Goal: Transaction & Acquisition: Purchase product/service

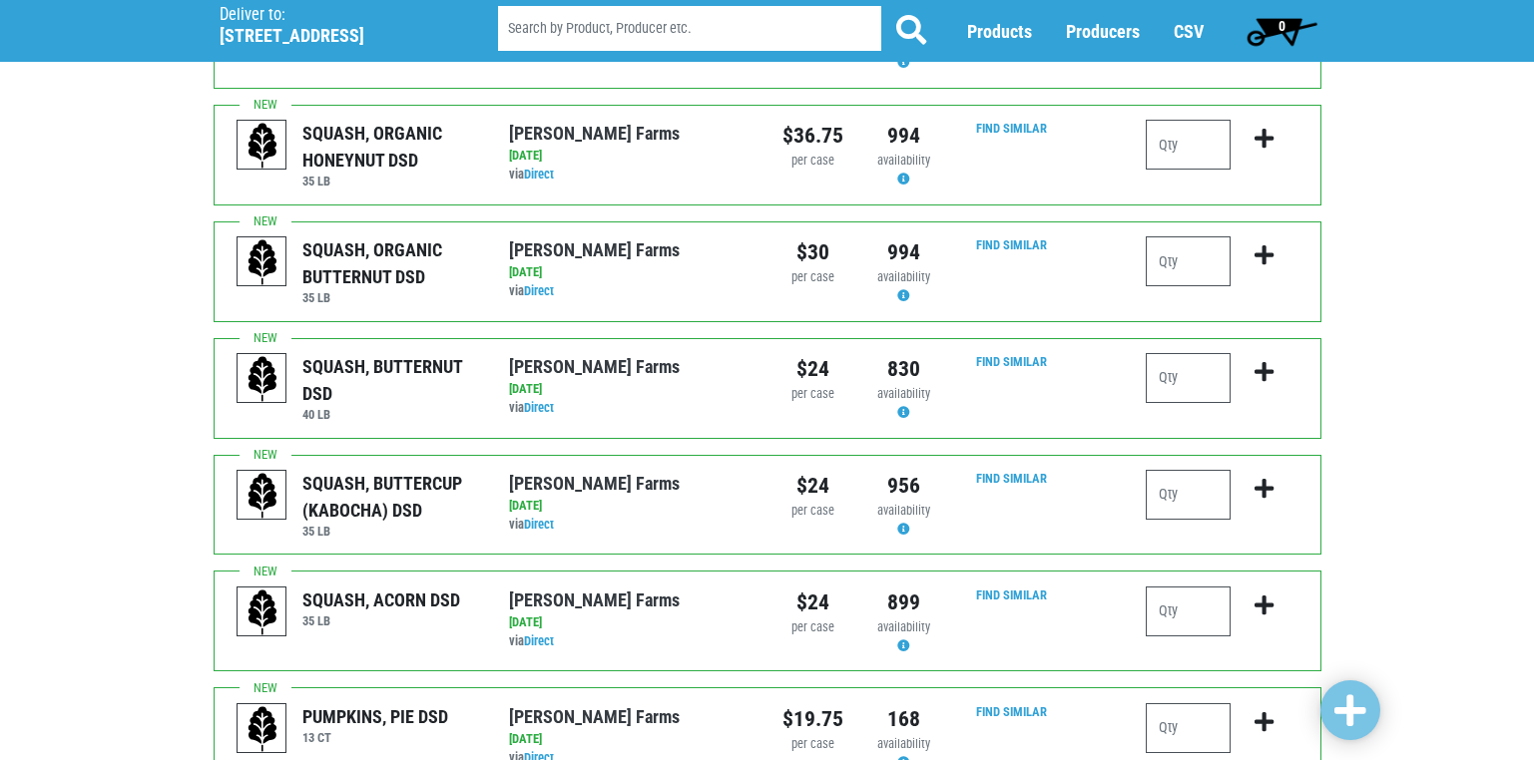
scroll to position [1497, 0]
click at [1169, 352] on input "number" at bounding box center [1188, 377] width 85 height 50
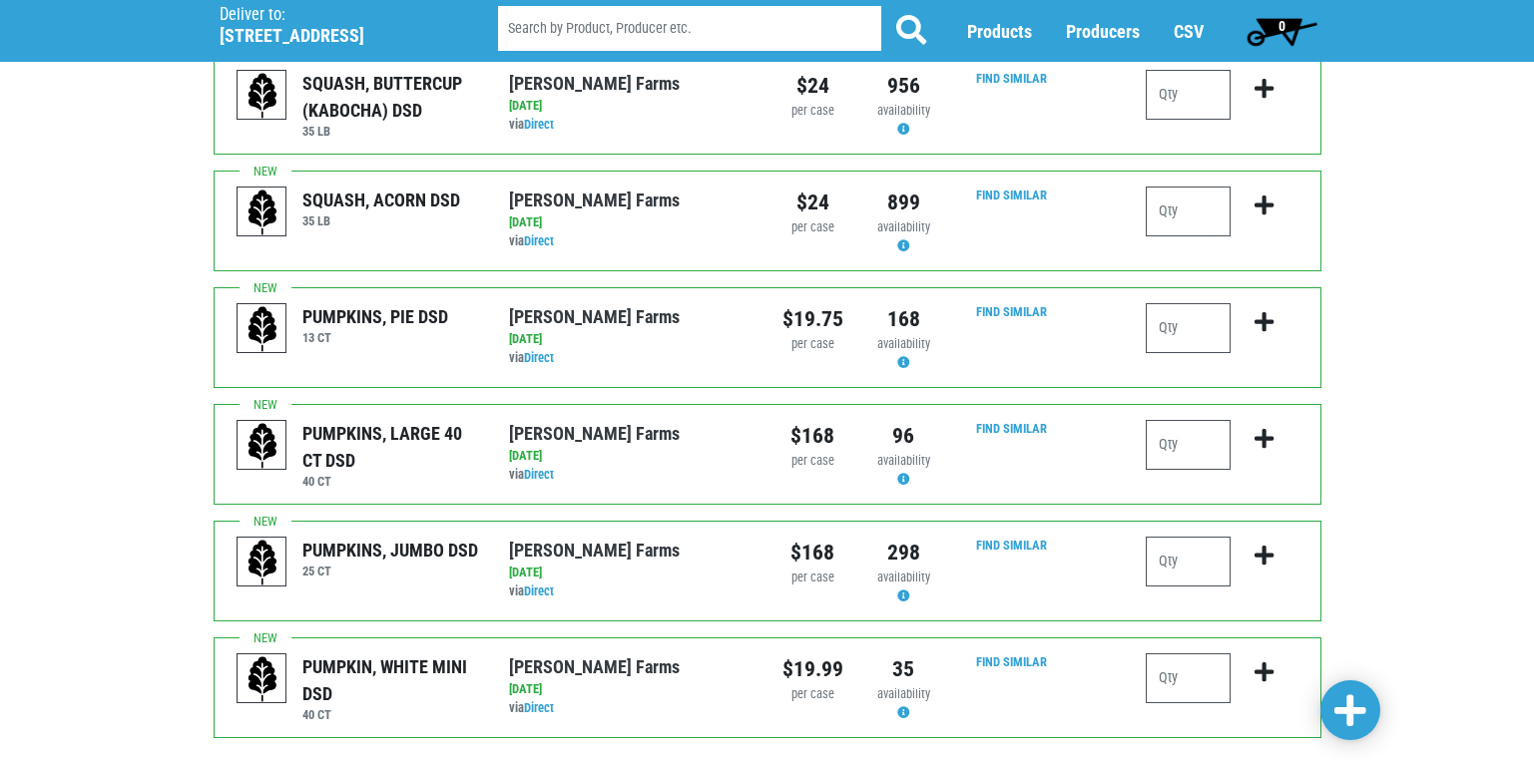
scroll to position [1948, 0]
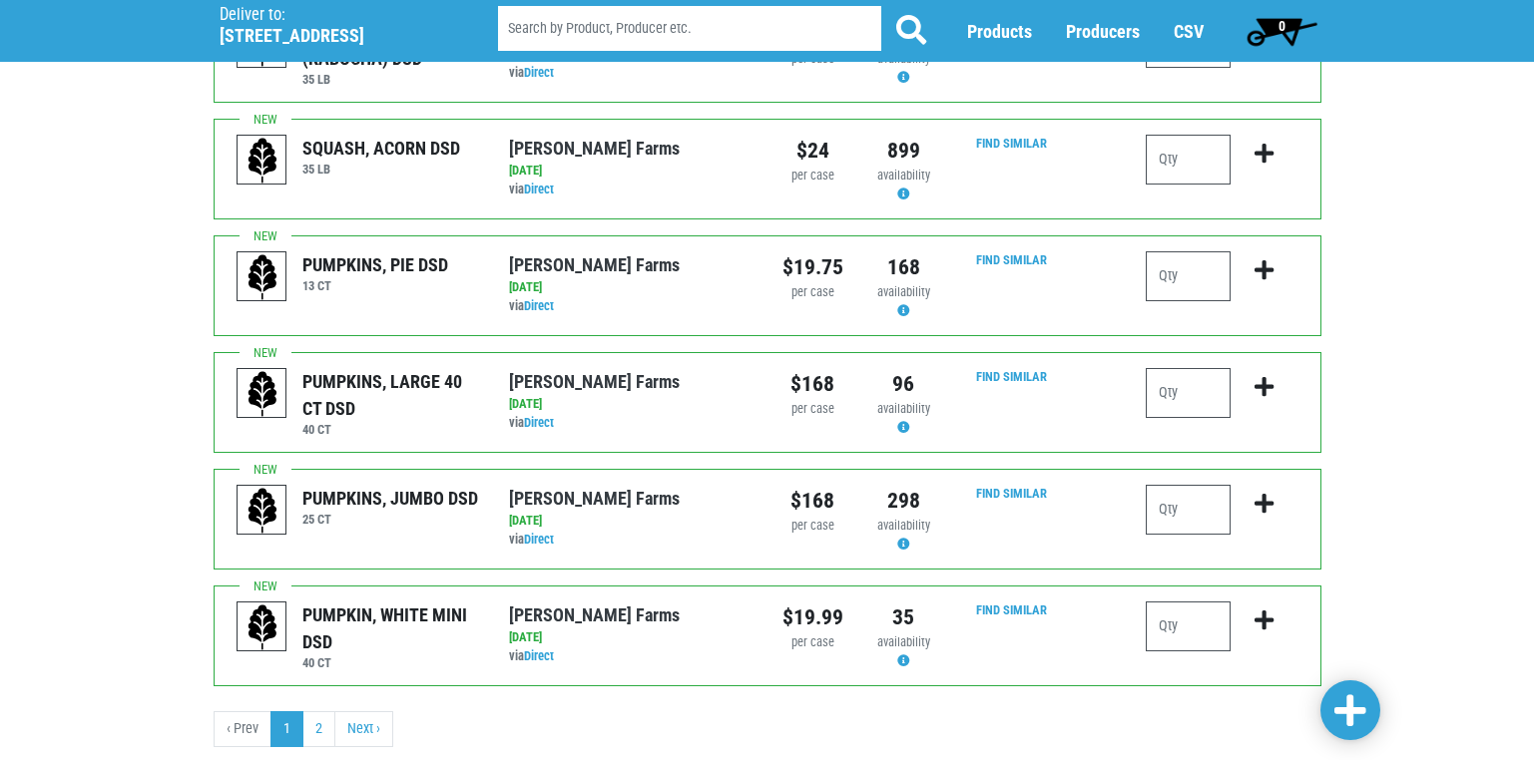
type input "1"
click at [1369, 700] on link at bounding box center [1350, 711] width 60 height 60
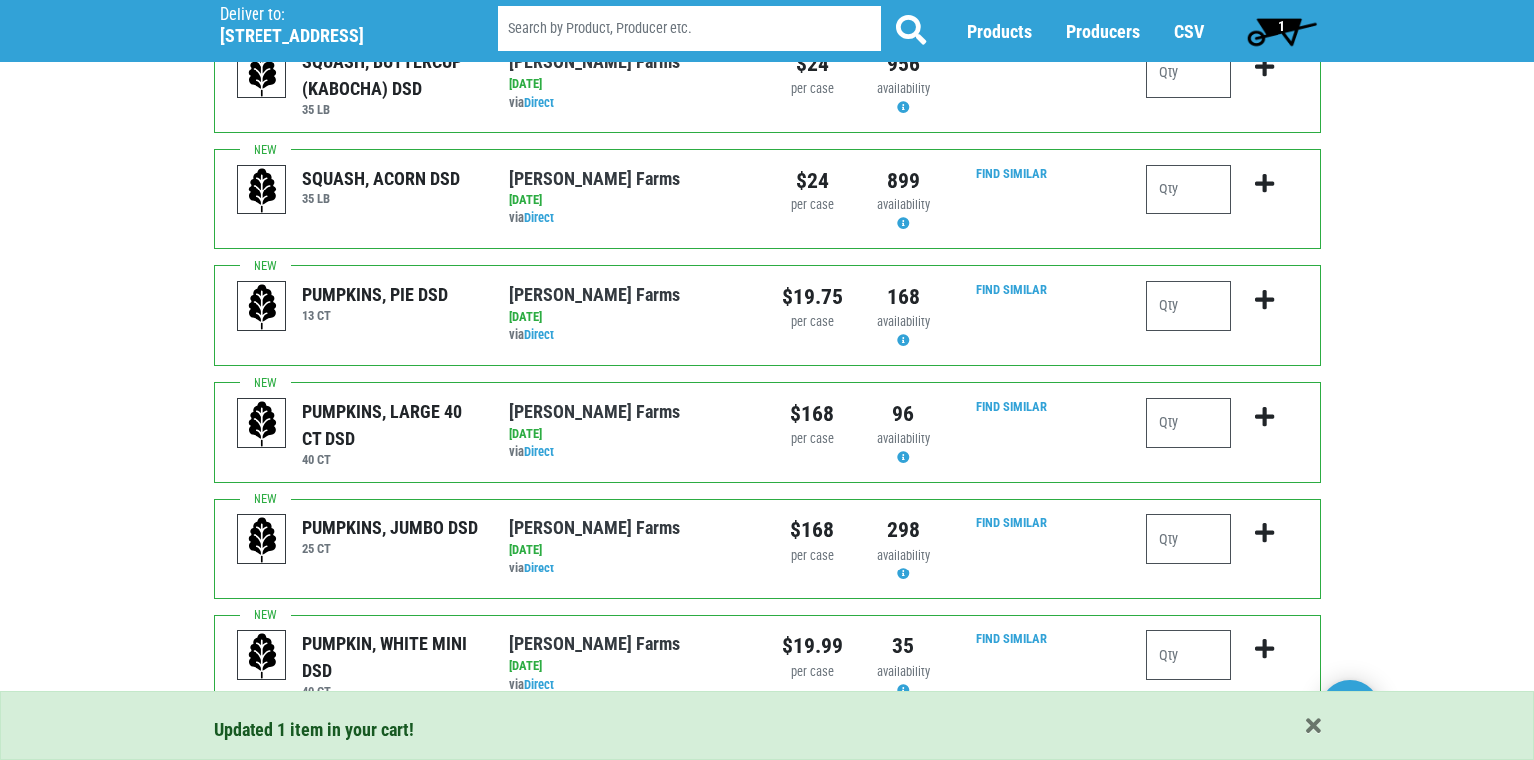
scroll to position [1978, 0]
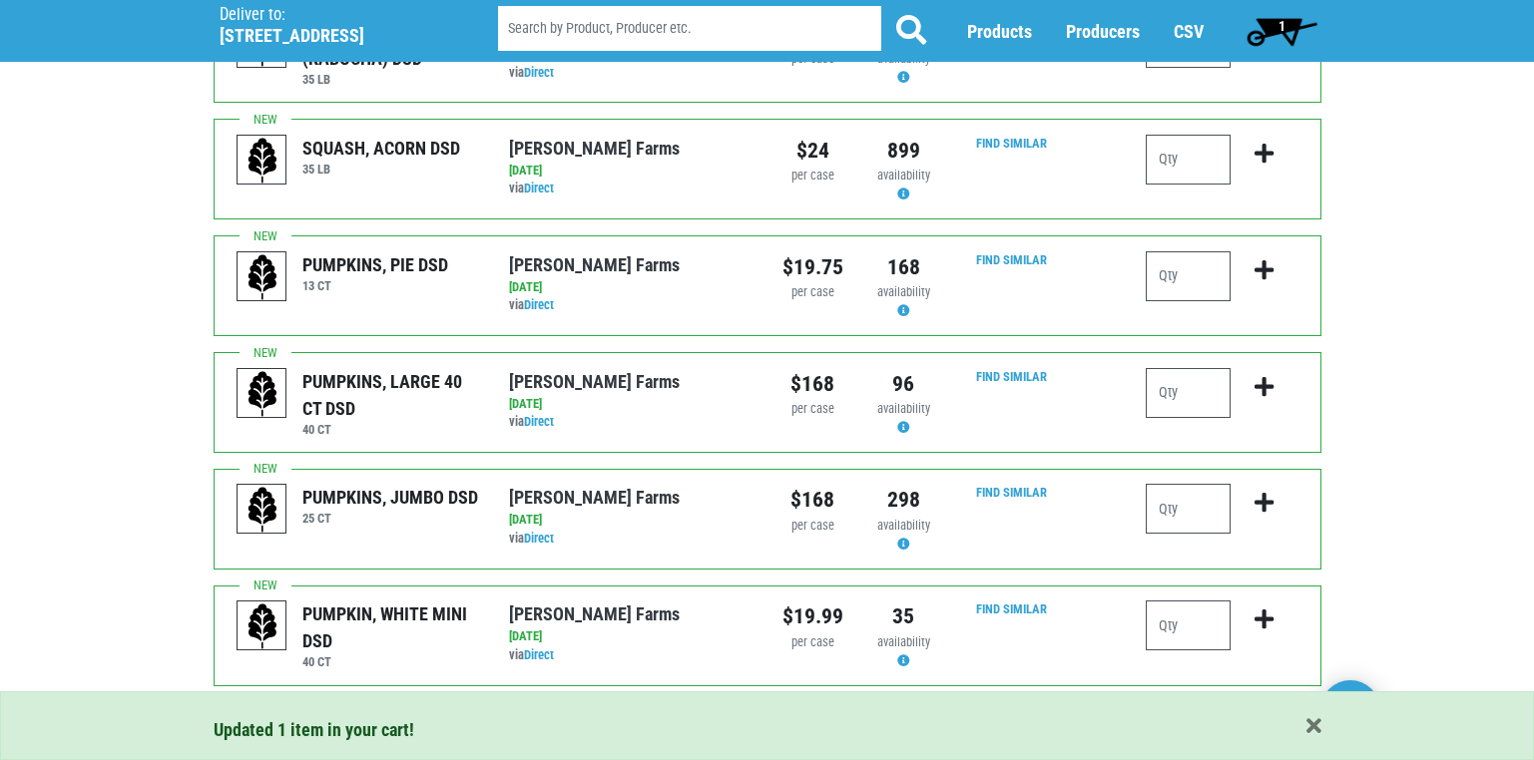
click at [315, 711] on link "2" at bounding box center [318, 729] width 33 height 36
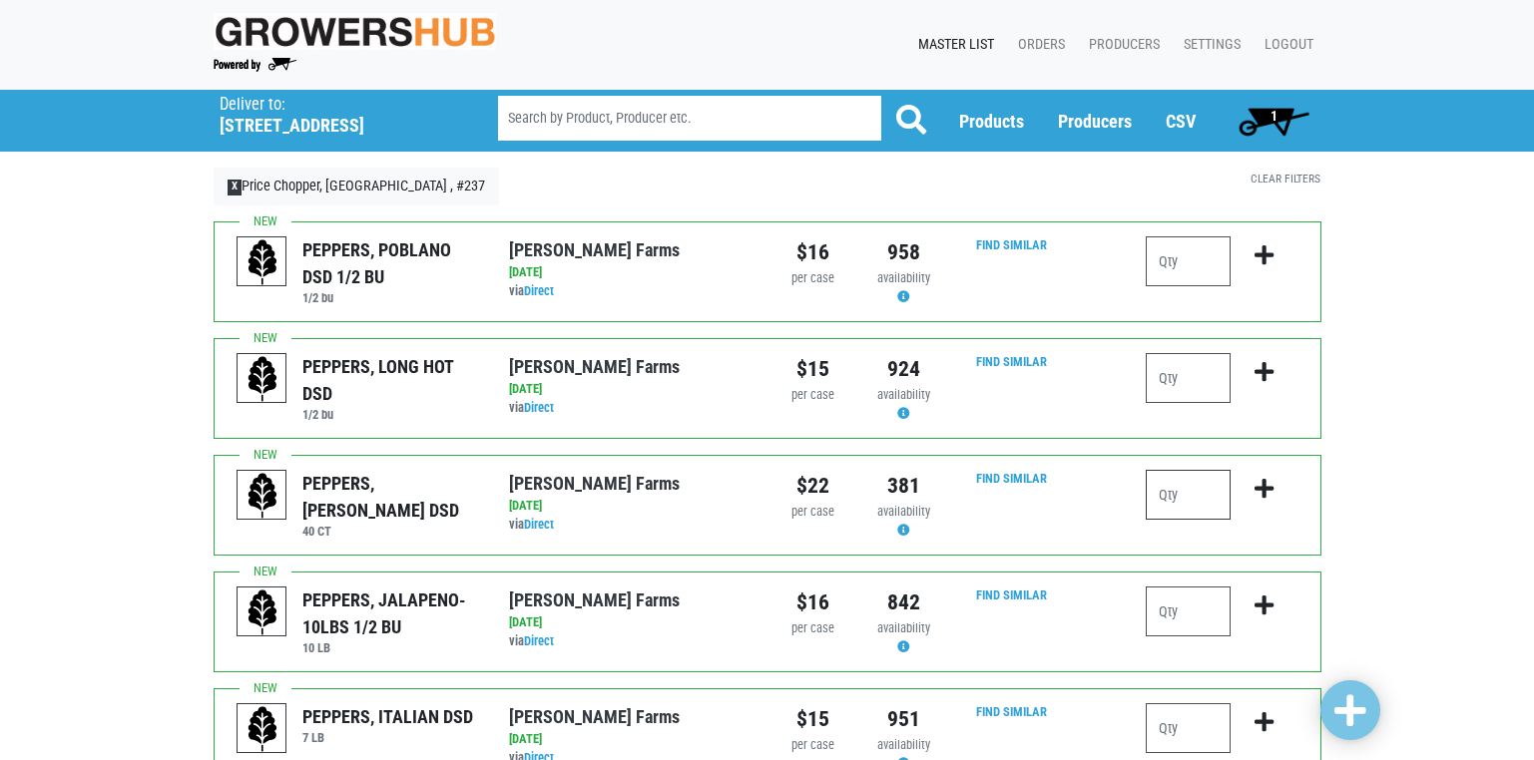
click at [1169, 503] on input "number" at bounding box center [1188, 495] width 85 height 50
type input "1"
click at [1169, 606] on input "number" at bounding box center [1188, 612] width 85 height 50
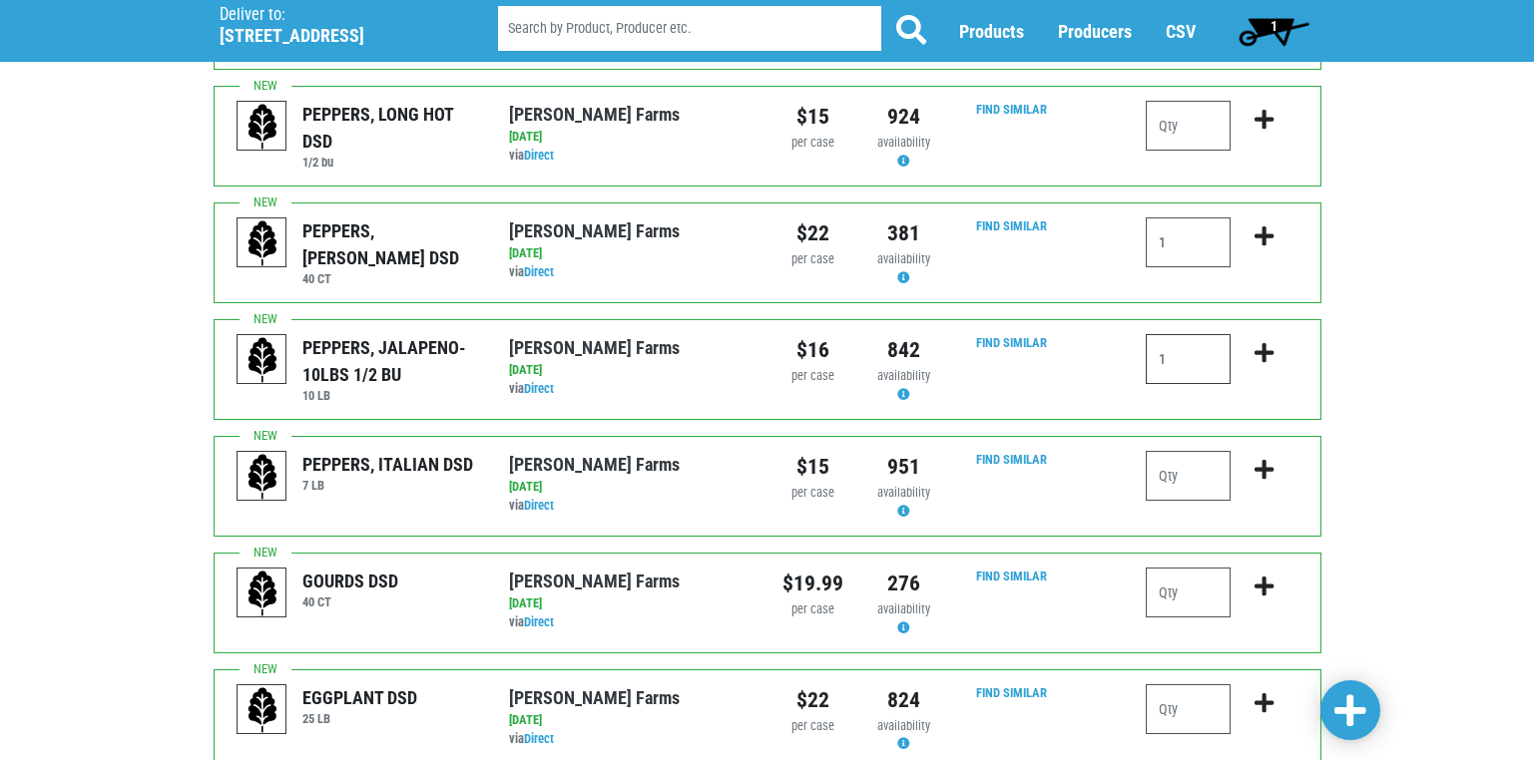
scroll to position [299, 0]
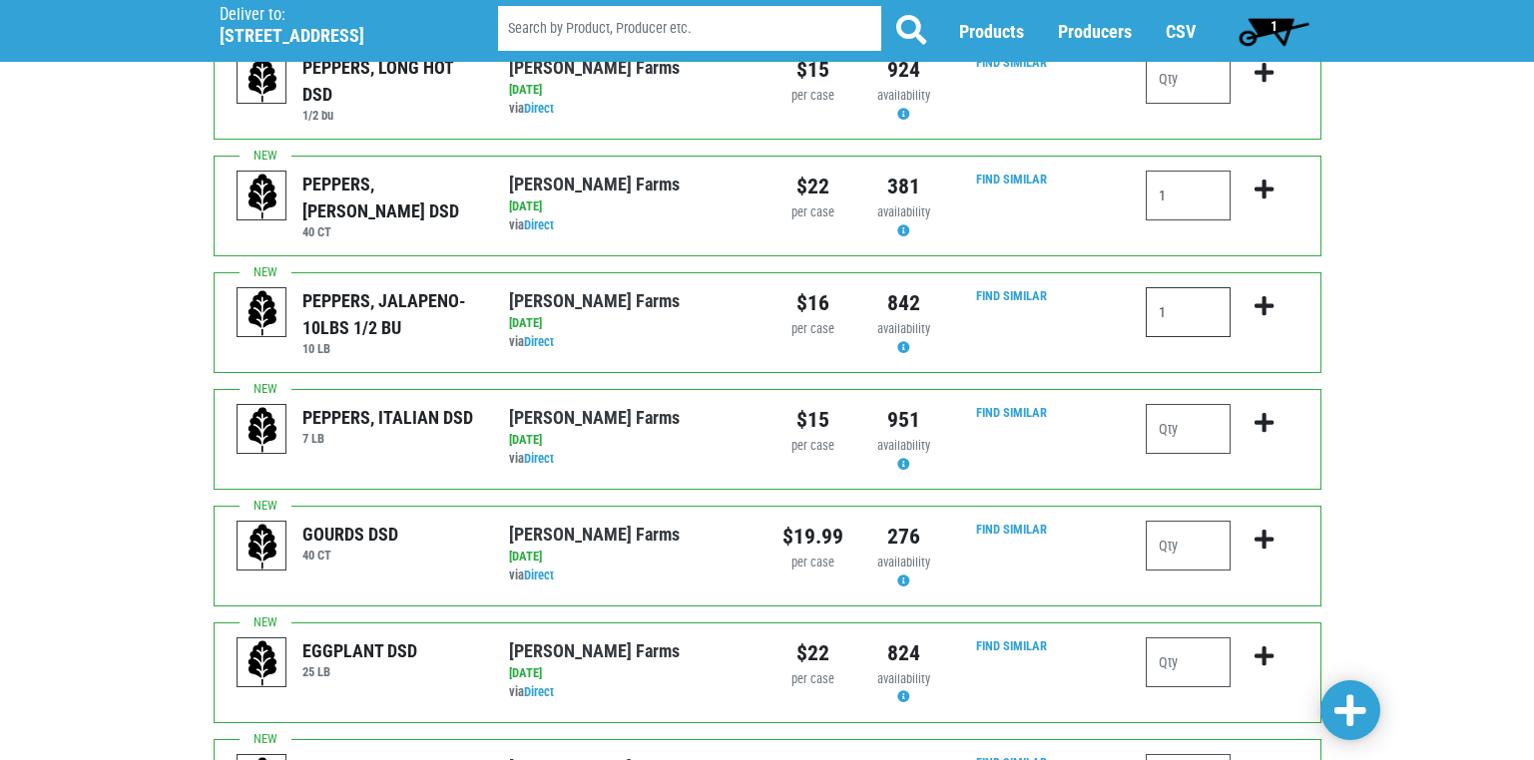
type input "1"
click at [1169, 425] on input "number" at bounding box center [1188, 429] width 85 height 50
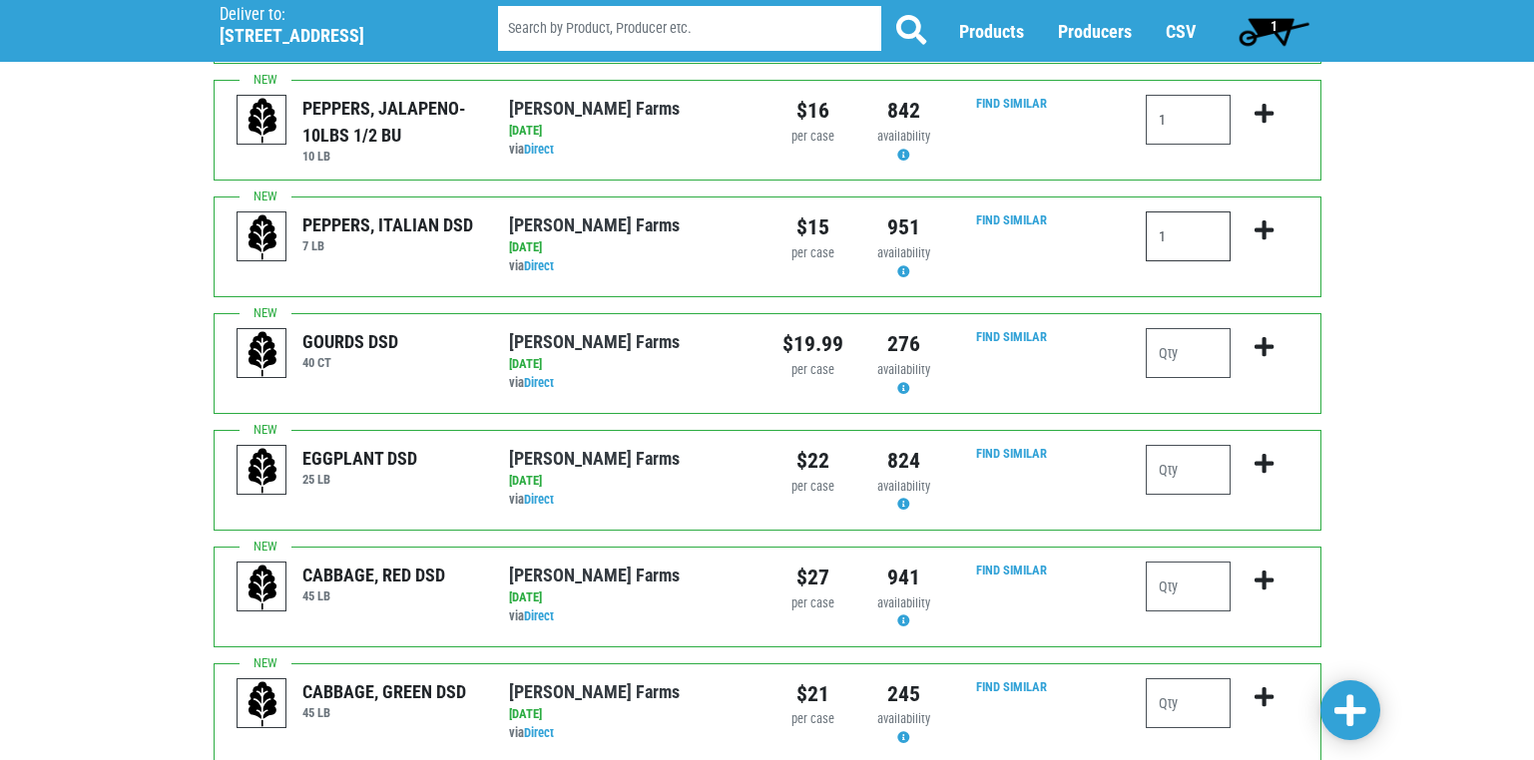
scroll to position [499, 0]
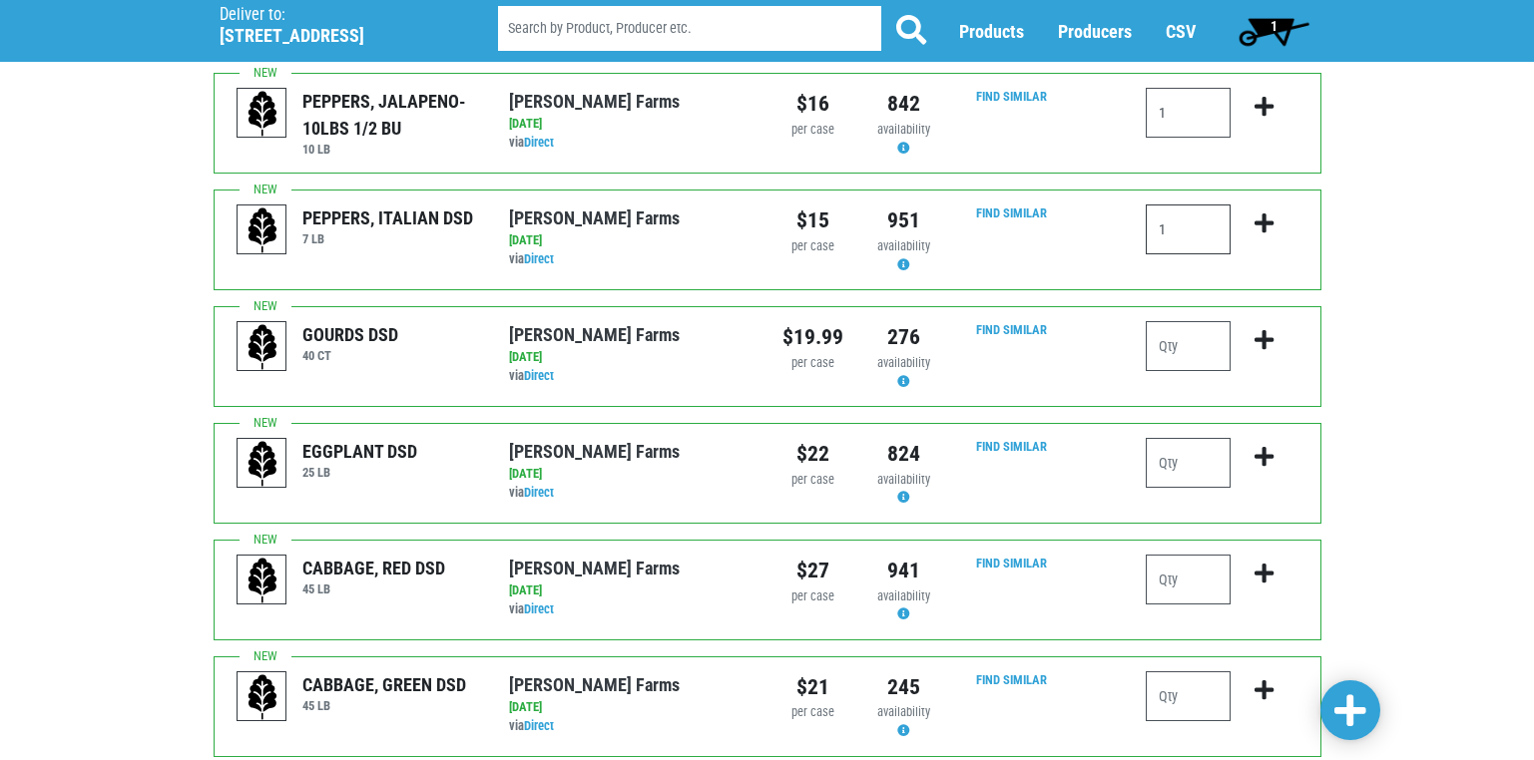
type input "1"
click at [1169, 466] on input "number" at bounding box center [1188, 463] width 85 height 50
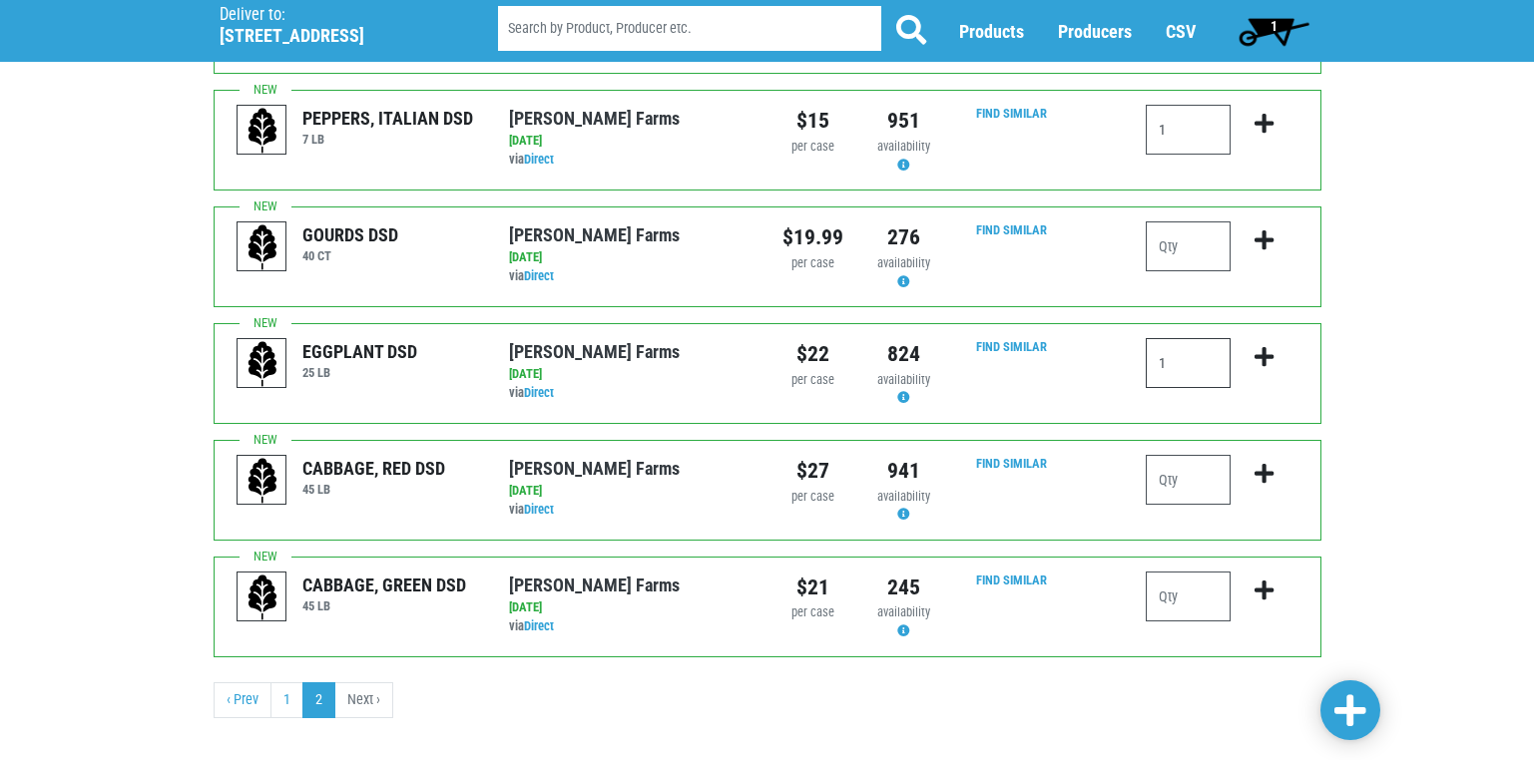
scroll to position [623, 0]
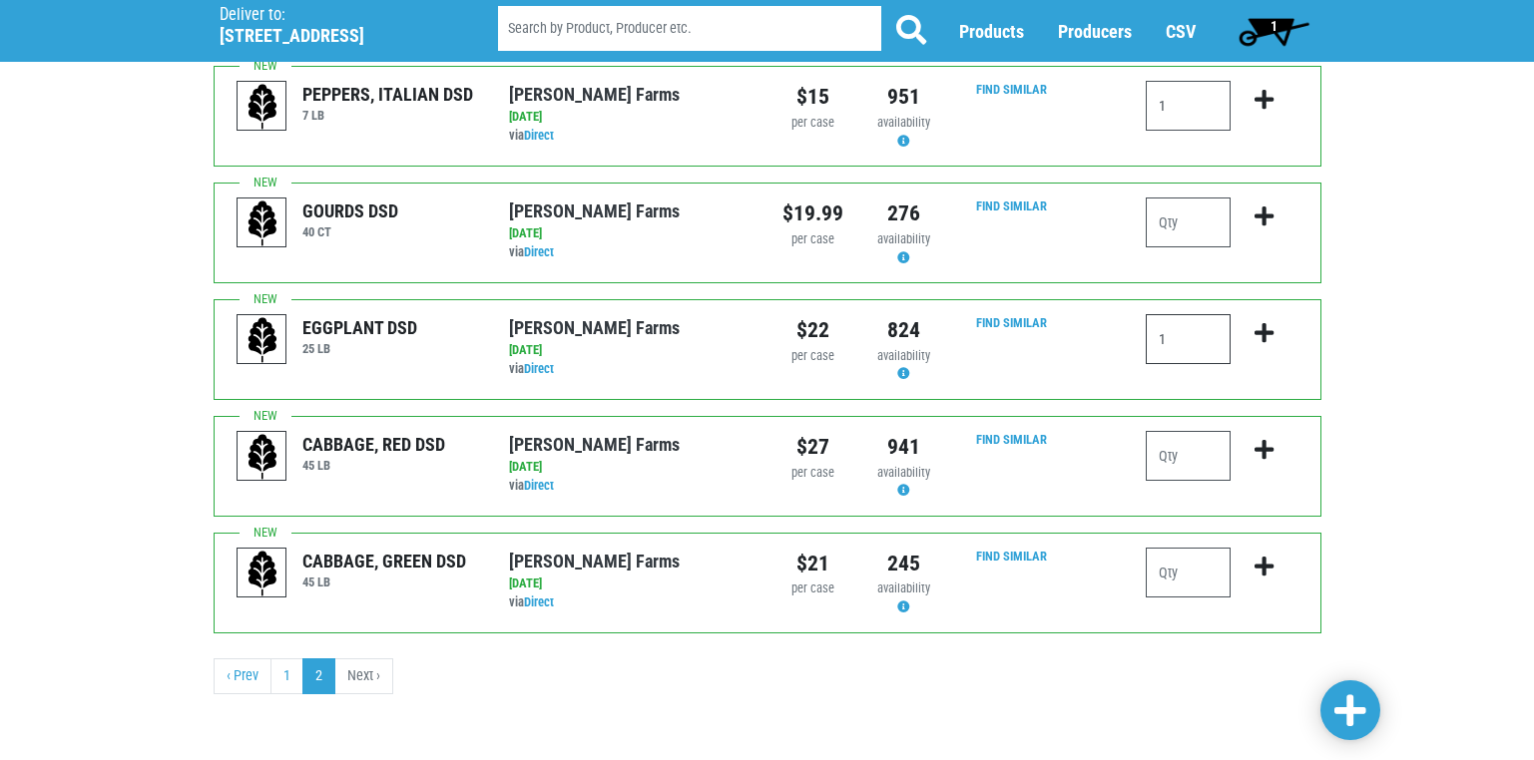
type input "1"
click at [1164, 574] on input "number" at bounding box center [1188, 573] width 85 height 50
type input "3"
click at [1365, 703] on span at bounding box center [1350, 712] width 32 height 36
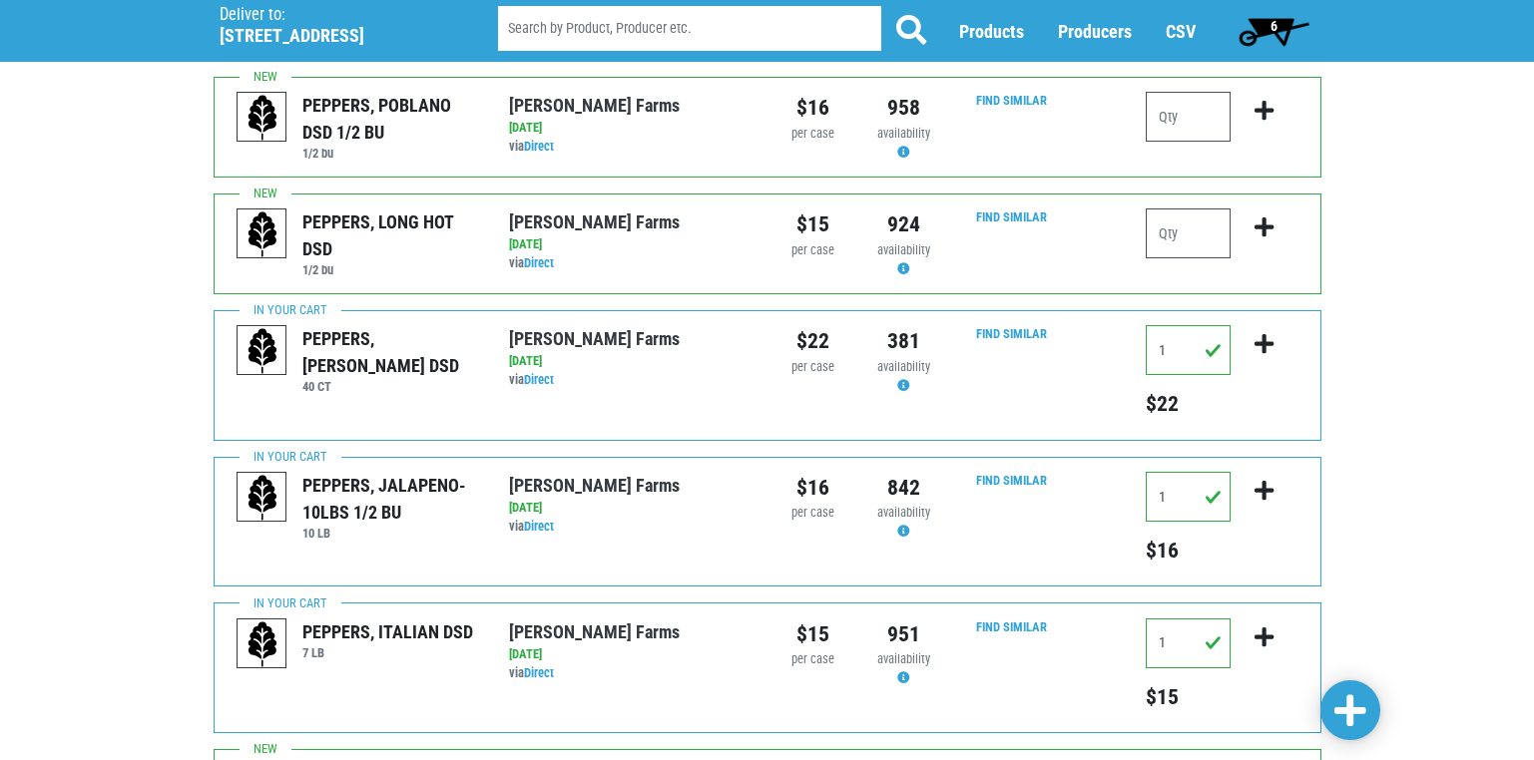
scroll to position [0, 0]
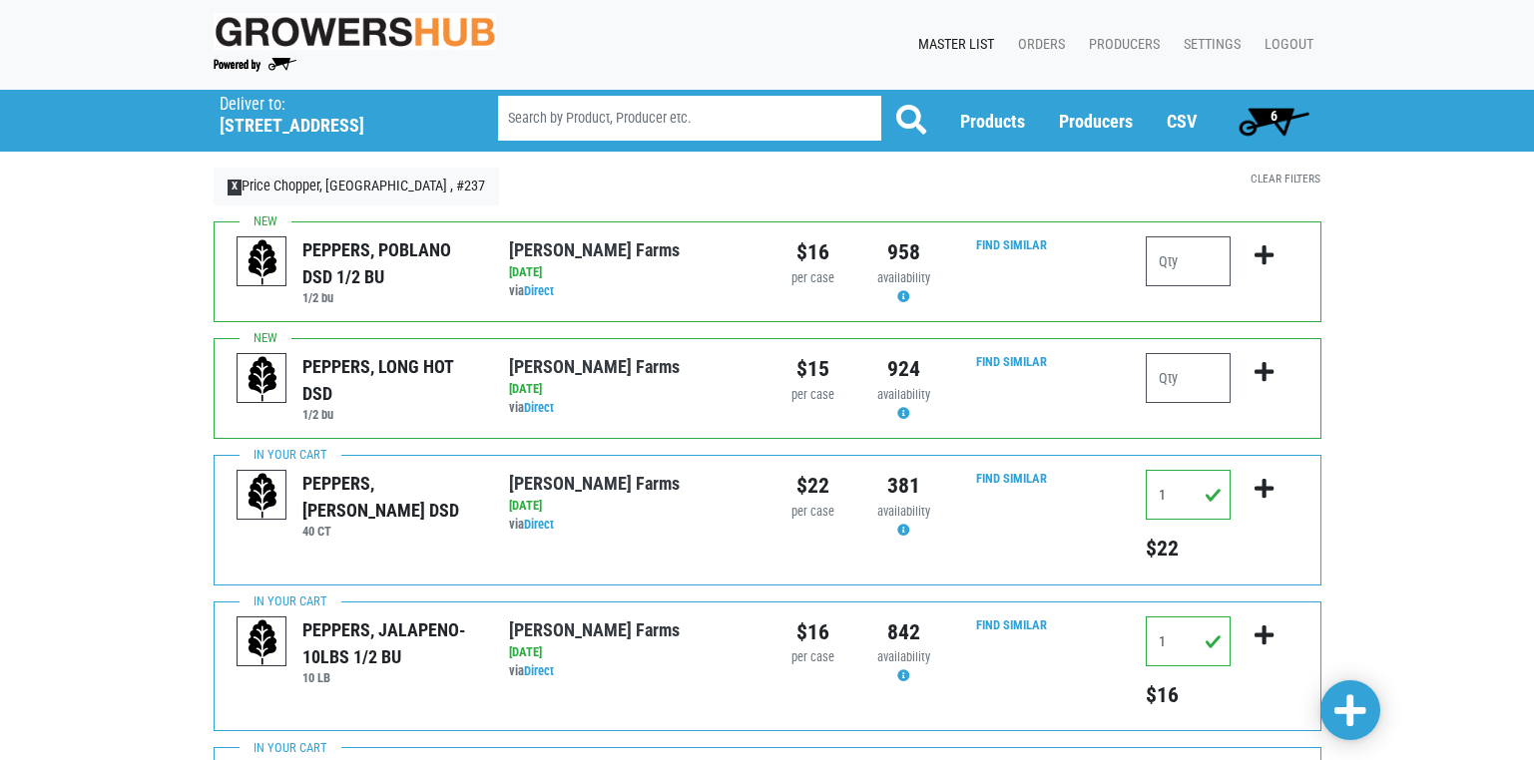
click at [1275, 111] on span "6" at bounding box center [1273, 116] width 7 height 16
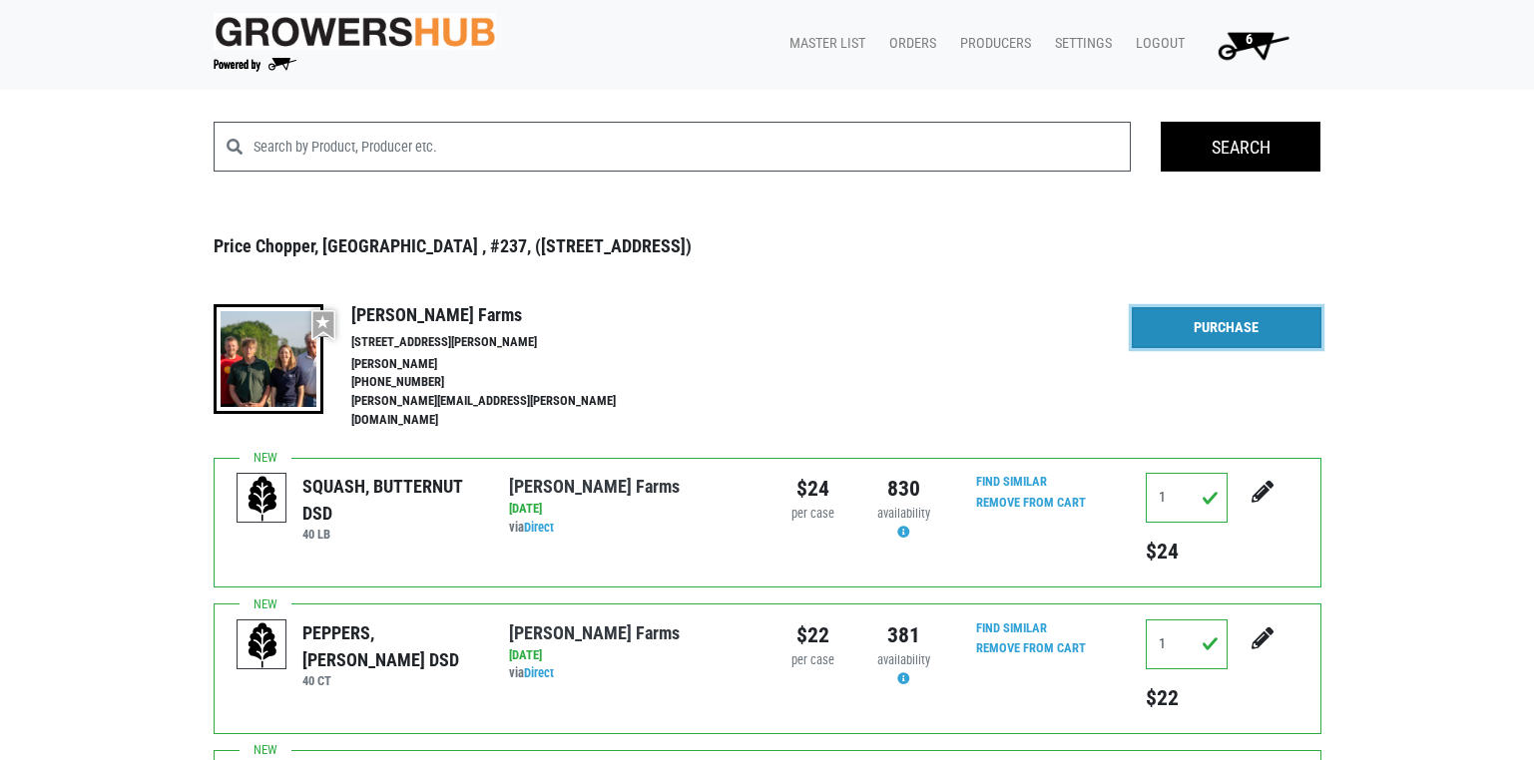
click at [1236, 345] on link "Purchase" at bounding box center [1227, 328] width 190 height 42
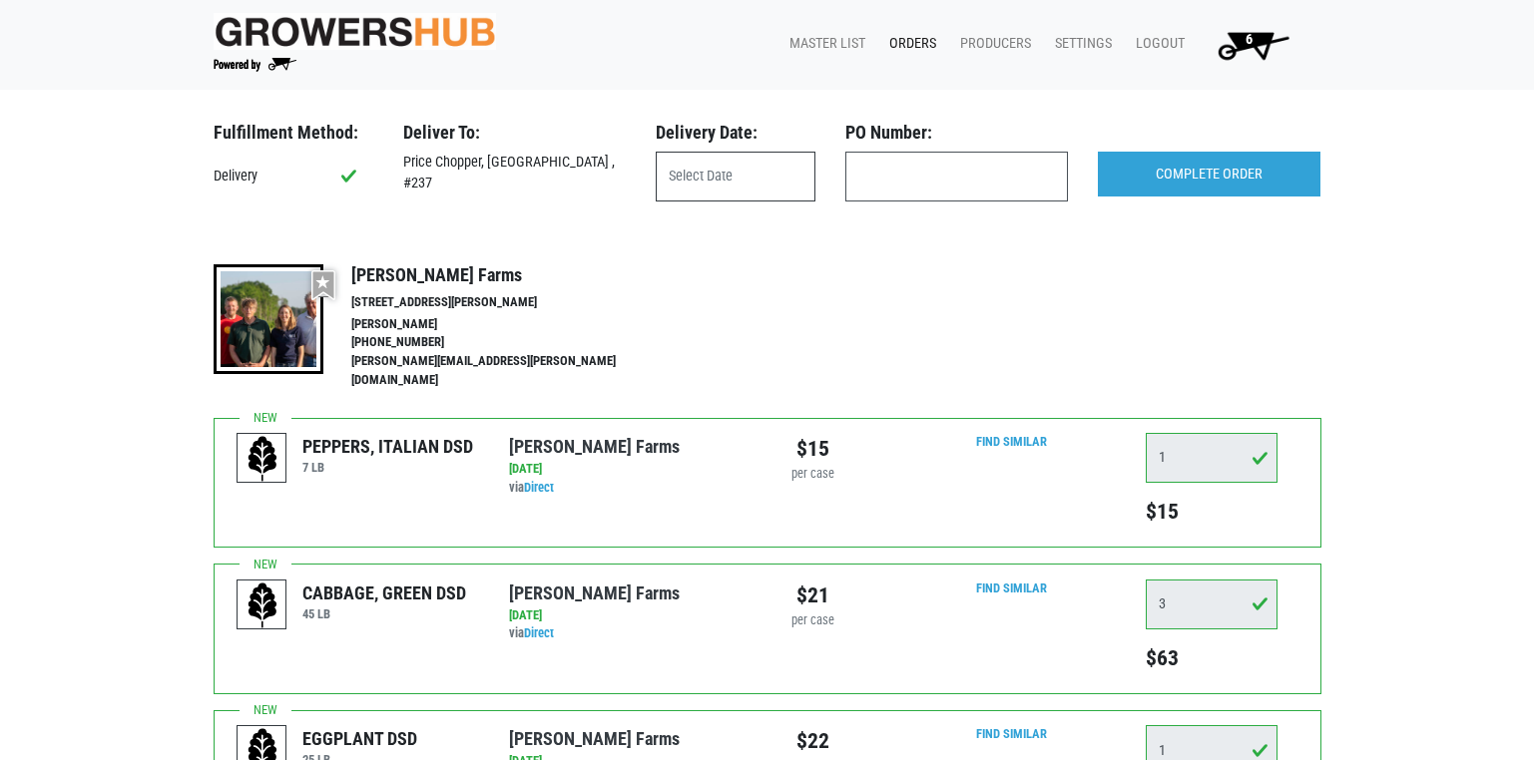
click at [706, 180] on input "text" at bounding box center [736, 177] width 160 height 50
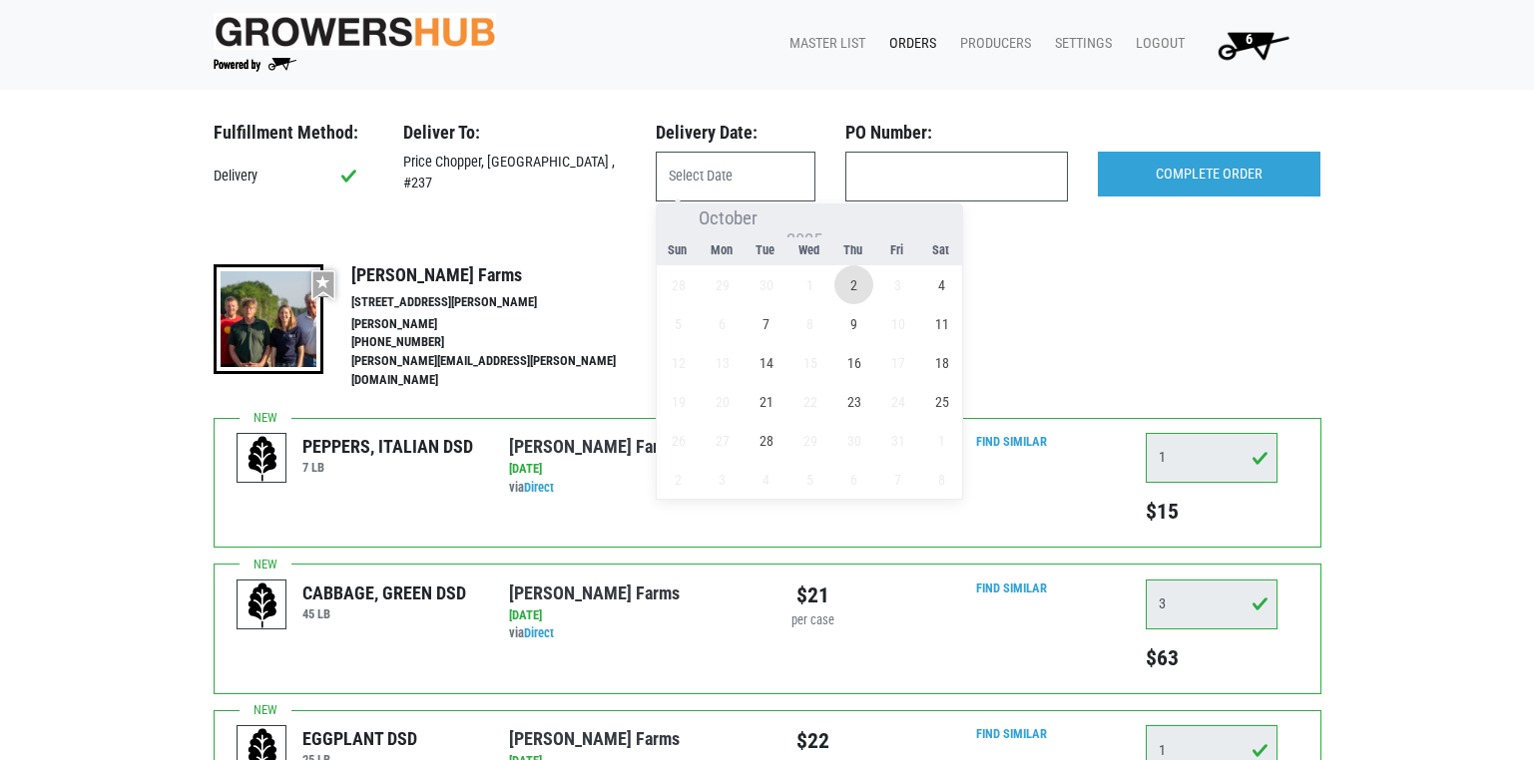
click at [850, 285] on span "2" at bounding box center [853, 284] width 39 height 39
type input "[DATE]"
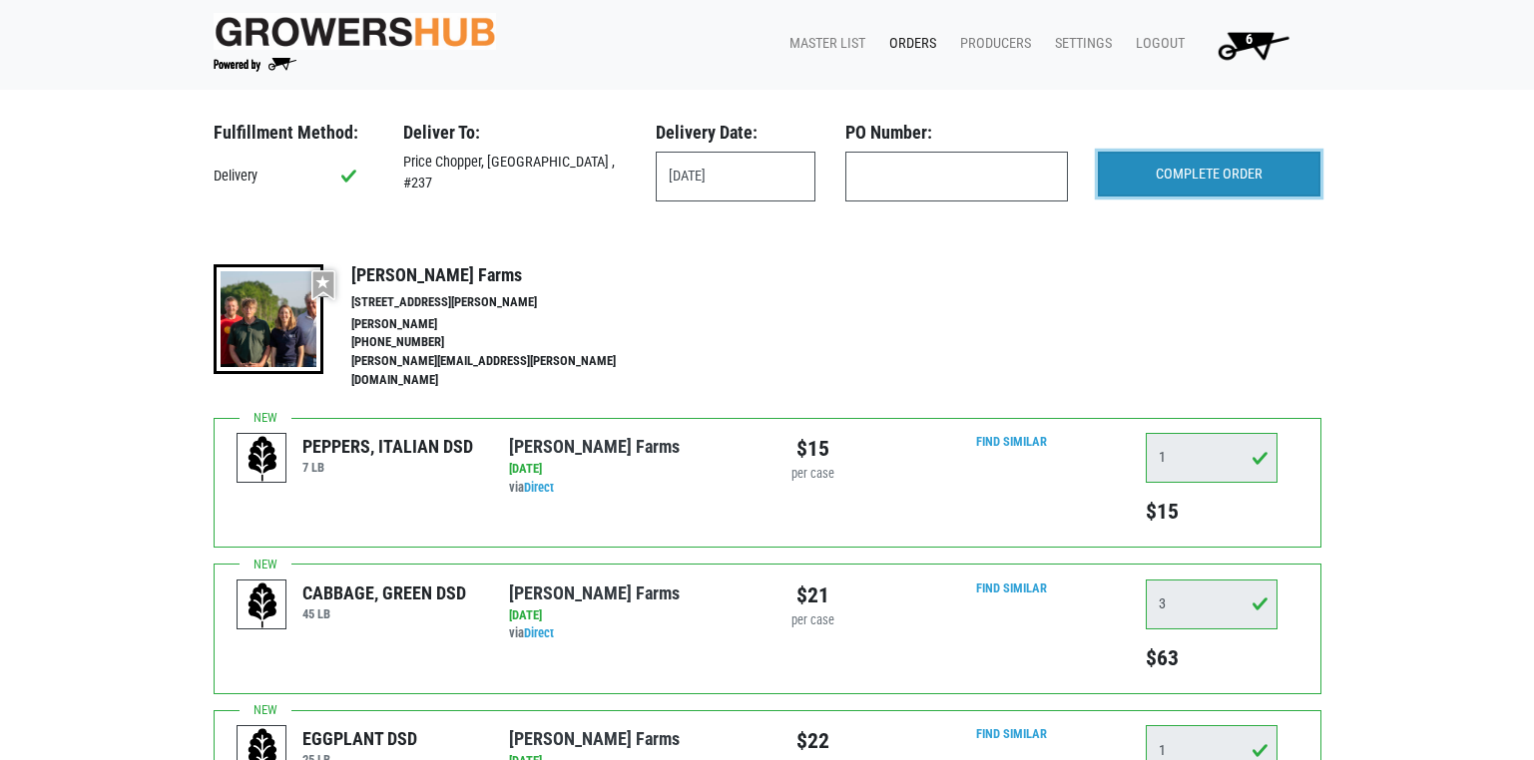
click at [1204, 183] on input "COMPLETE ORDER" at bounding box center [1209, 175] width 223 height 46
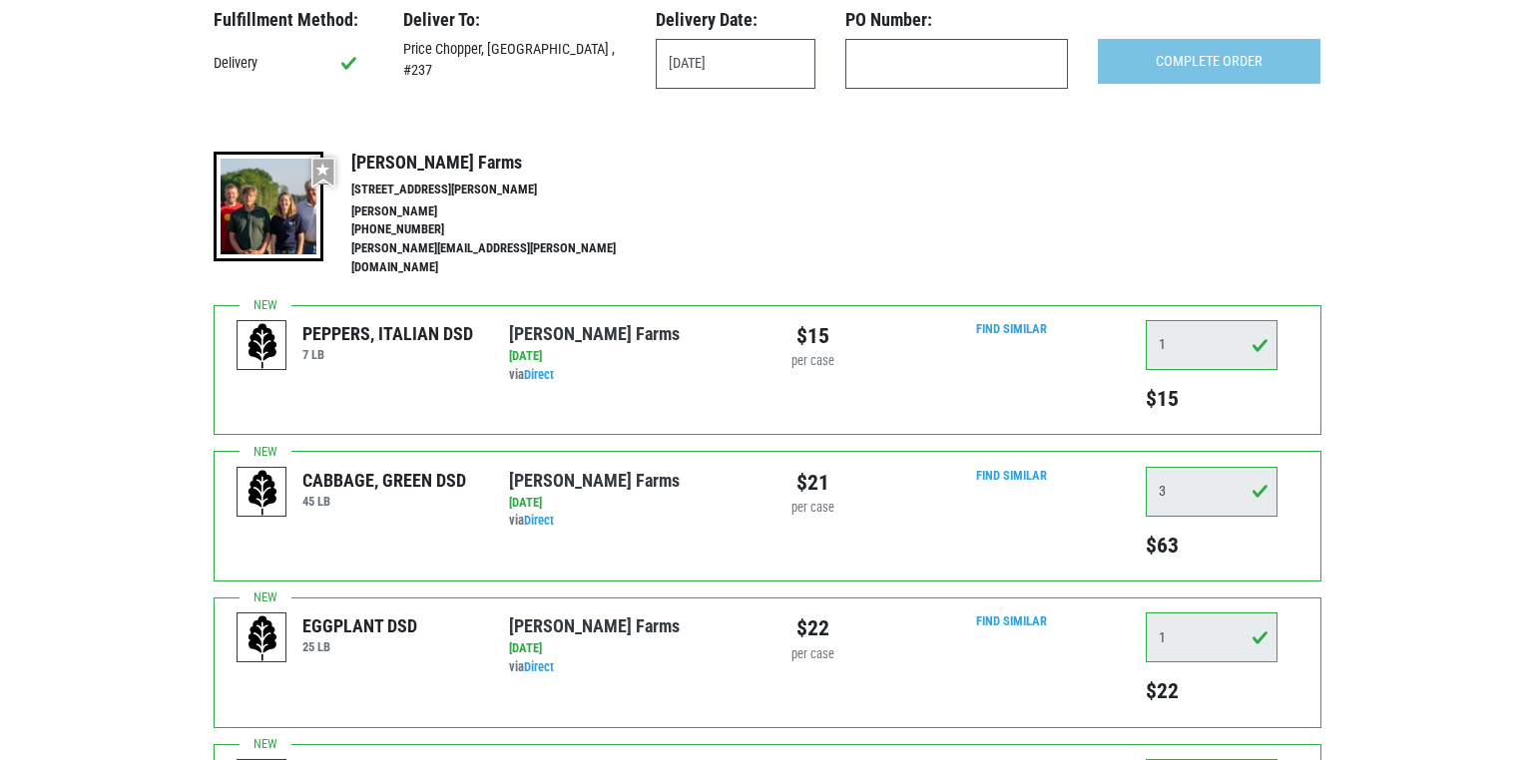
scroll to position [100, 0]
